Goal: Information Seeking & Learning: Learn about a topic

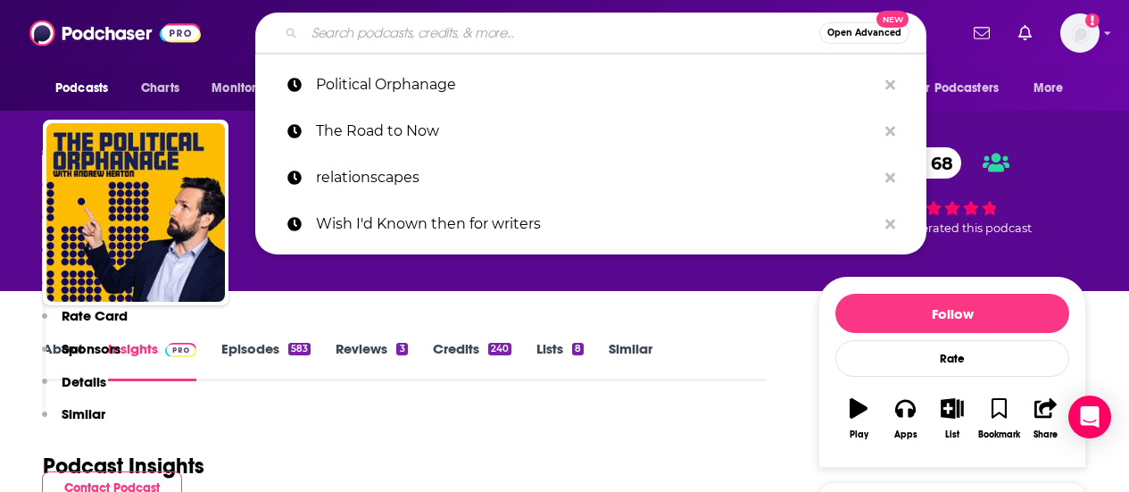
scroll to position [1587, 0]
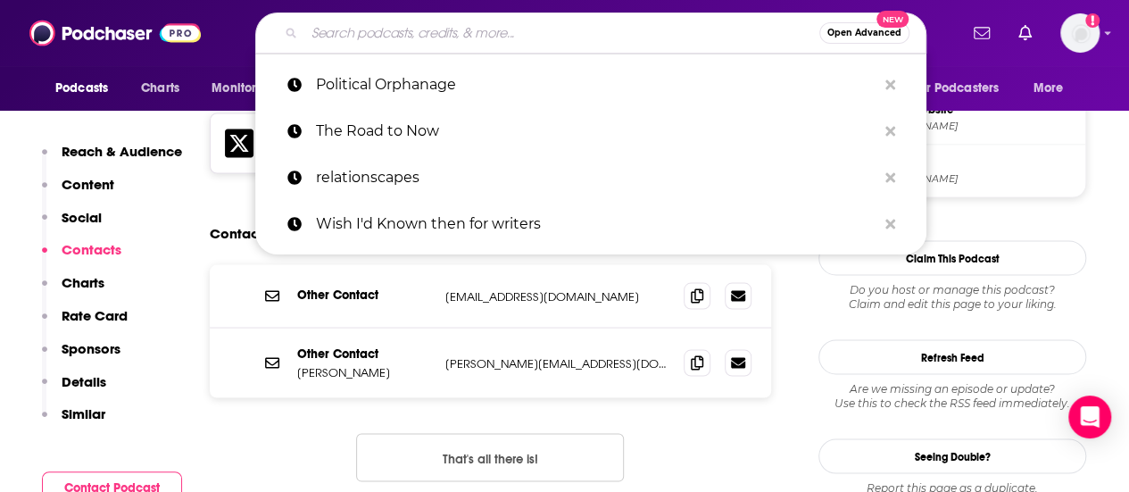
click at [463, 44] on input "Search podcasts, credits, & more..." at bounding box center [561, 33] width 515 height 29
type input "The Enemies List"
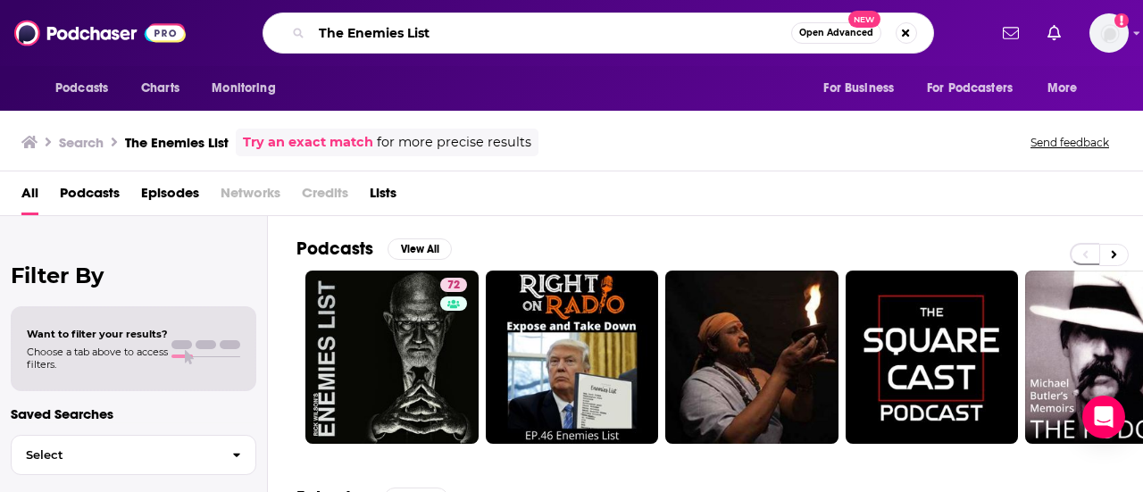
click at [320, 29] on input "The Enemies List" at bounding box center [551, 33] width 479 height 29
type input "[PERSON_NAME] The Enemies List"
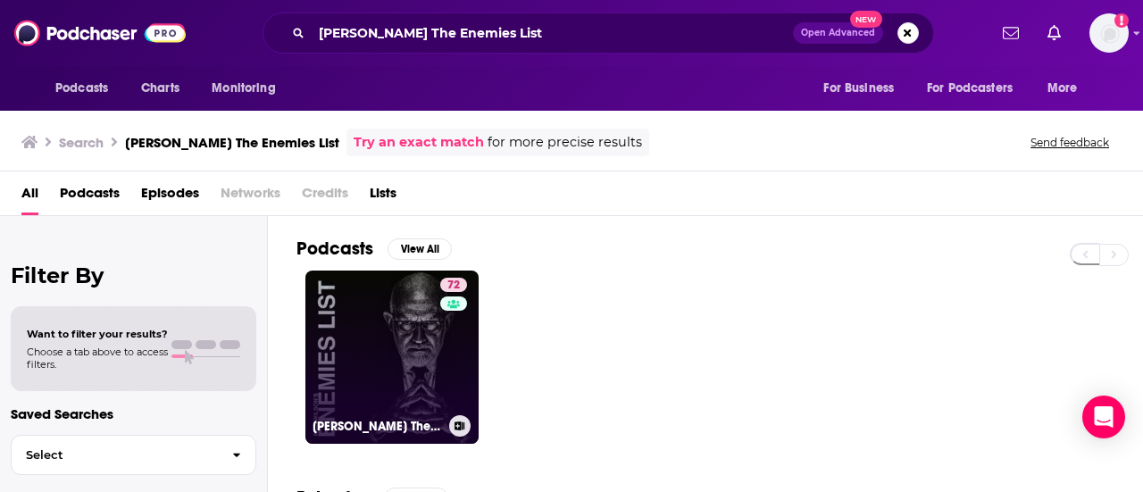
click at [386, 328] on link "72 [PERSON_NAME] The Enemies List" at bounding box center [391, 356] width 173 height 173
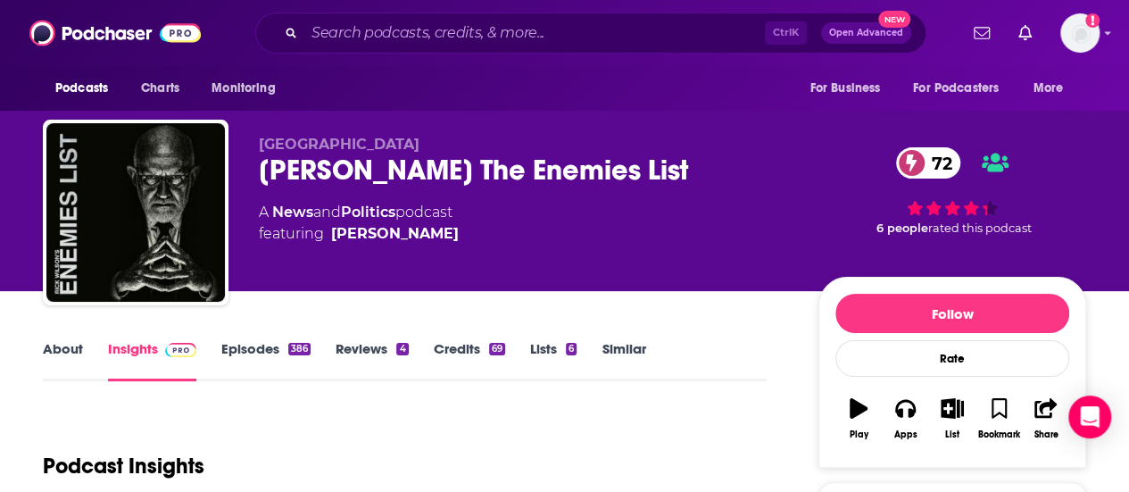
click at [52, 347] on link "About" at bounding box center [63, 360] width 40 height 41
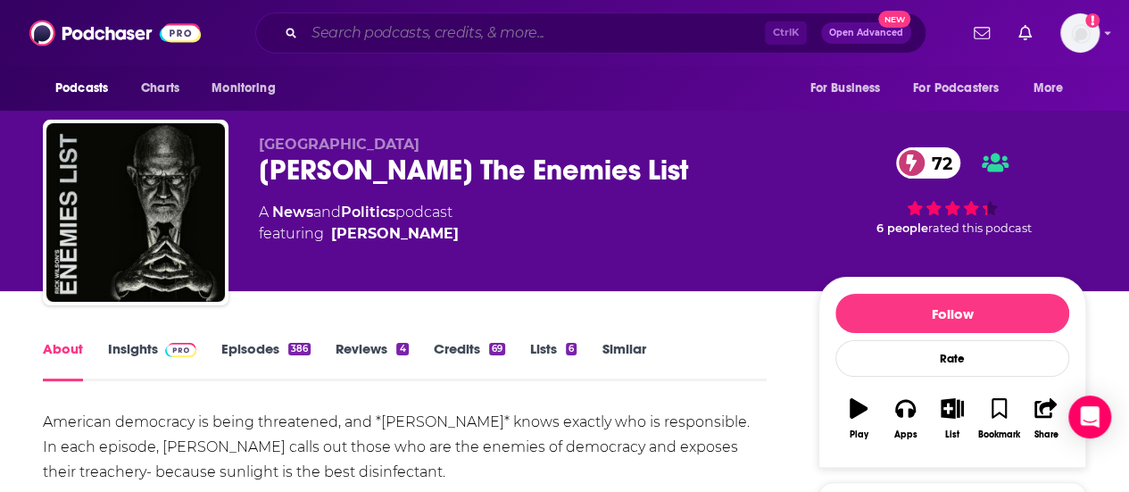
click at [411, 29] on input "Search podcasts, credits, & more..." at bounding box center [534, 33] width 461 height 29
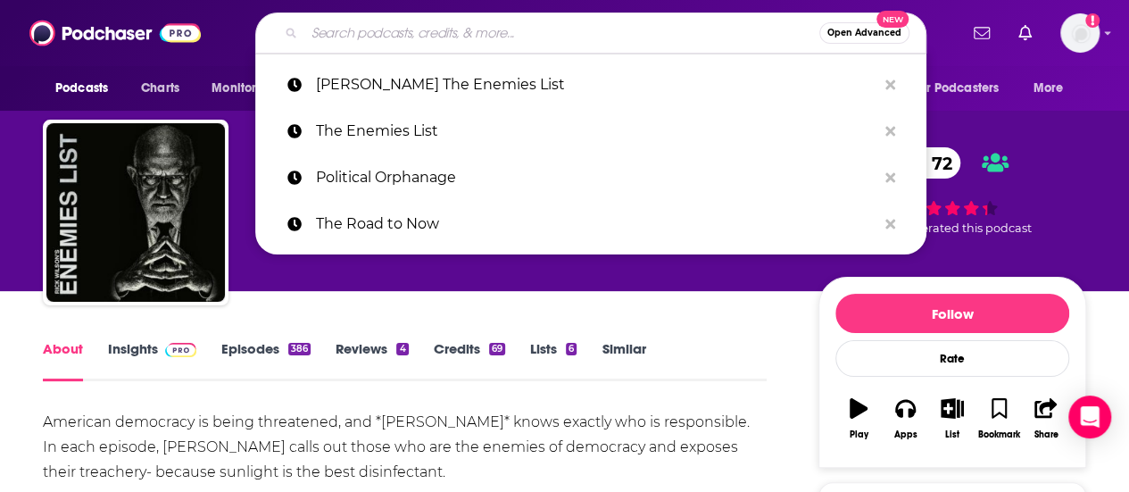
paste input "Future Hindsight"
type input "Future Hindsight"
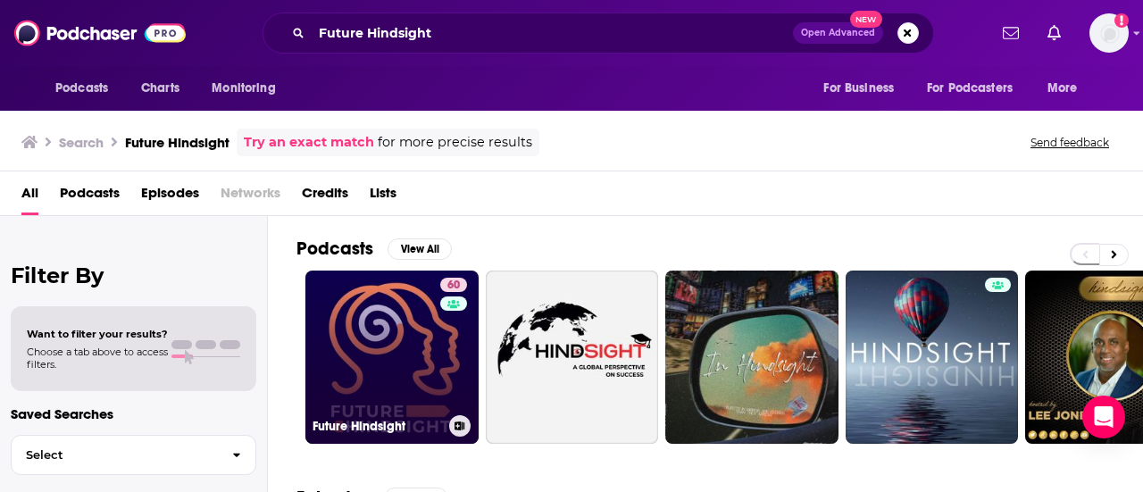
click at [386, 331] on link "60 Future Hindsight" at bounding box center [391, 356] width 173 height 173
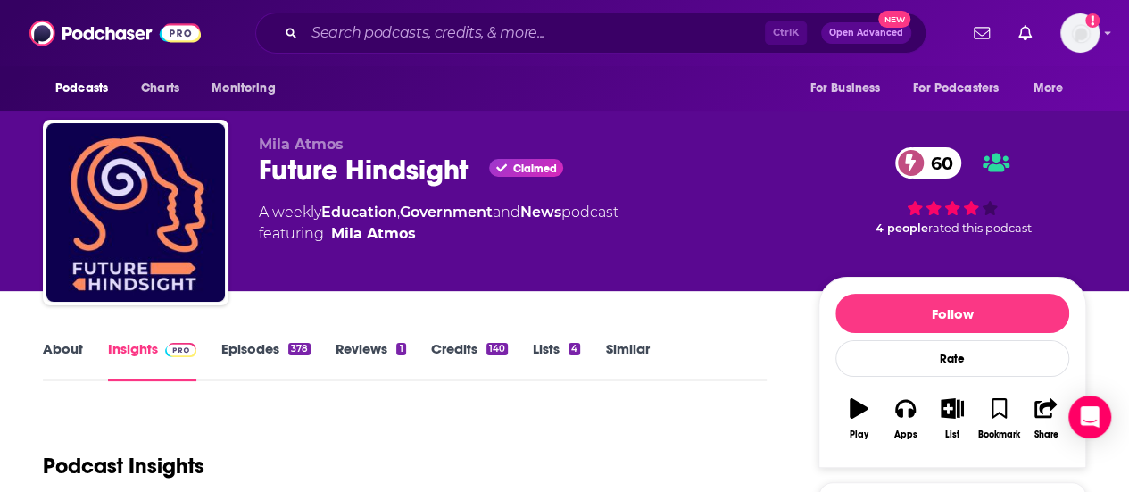
click at [62, 346] on link "About" at bounding box center [63, 360] width 40 height 41
